Goal: Task Accomplishment & Management: Understand process/instructions

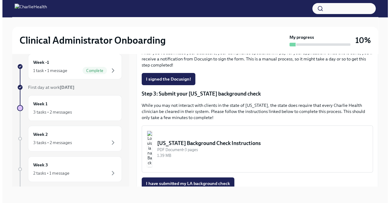
scroll to position [144, 0]
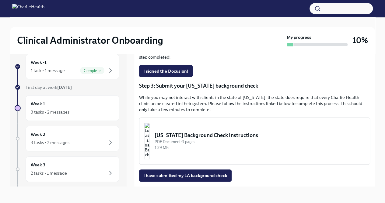
click at [222, 139] on div "PDF Document • 3 pages" at bounding box center [260, 142] width 210 height 6
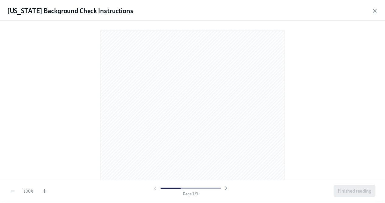
scroll to position [77, 0]
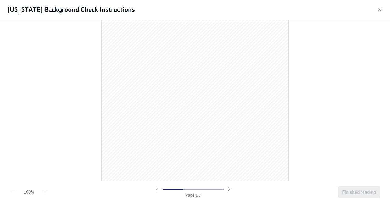
click at [379, 2] on div "[US_STATE] Background Check Instructions" at bounding box center [195, 10] width 390 height 20
click at [378, 9] on icon "button" at bounding box center [379, 10] width 6 height 6
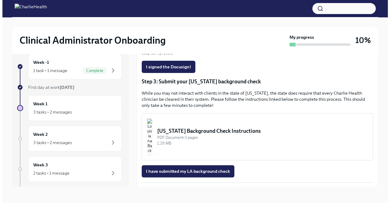
scroll to position [148, 0]
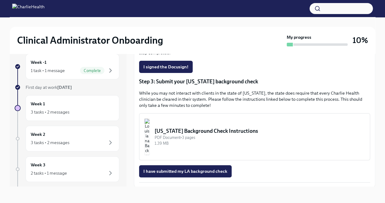
drag, startPoint x: 190, startPoint y: 130, endPoint x: 162, endPoint y: 120, distance: 29.9
click at [150, 120] on img "button" at bounding box center [146, 136] width 5 height 37
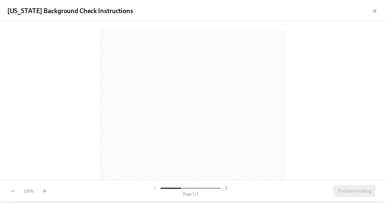
scroll to position [0, 0]
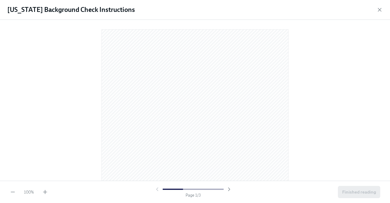
click at [378, 13] on div "[US_STATE] Background Check Instructions" at bounding box center [195, 10] width 390 height 20
click at [379, 9] on icon "button" at bounding box center [379, 9] width 3 height 3
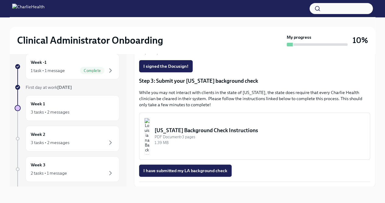
scroll to position [10, 0]
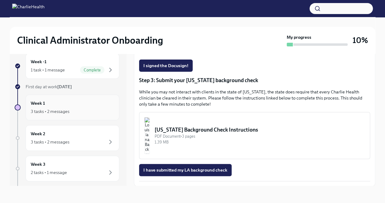
click at [78, 107] on div "3 tasks • 2 messages" at bounding box center [72, 110] width 83 height 7
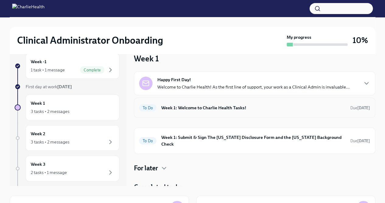
click at [259, 108] on h6 "Week 1: Welcome to Charlie Health Tasks!" at bounding box center [253, 107] width 184 height 7
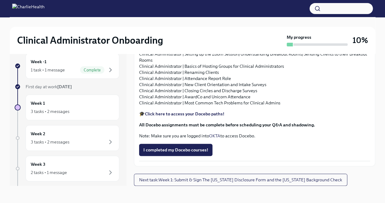
scroll to position [735, 0]
click at [219, 179] on span "Next task : Week 1: Submit & Sign The [US_STATE] Disclosure Form and the [US_ST…" at bounding box center [240, 179] width 203 height 6
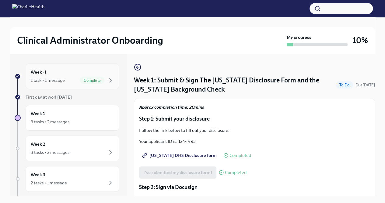
click at [59, 70] on div "Week -1 1 task • 1 message Complete" at bounding box center [72, 76] width 83 height 15
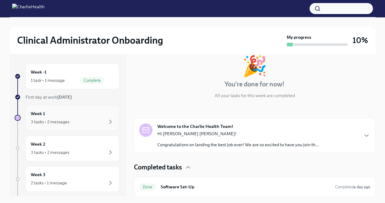
click at [53, 120] on div "3 tasks • 2 messages" at bounding box center [50, 121] width 39 height 6
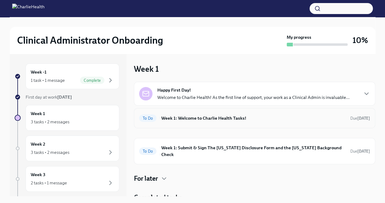
click at [217, 118] on h6 "Week 1: Welcome to Charlie Health Tasks!" at bounding box center [253, 117] width 184 height 7
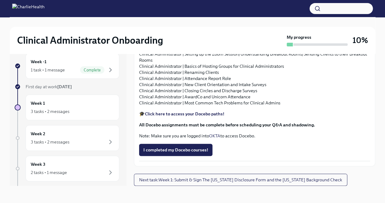
scroll to position [647, 0]
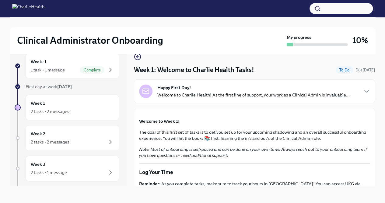
scroll to position [602, 0]
